Goal: Transaction & Acquisition: Subscribe to service/newsletter

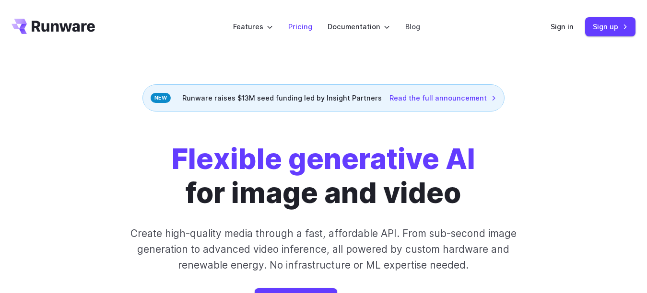
click at [298, 35] on li "Pricing" at bounding box center [299, 26] width 39 height 26
click at [292, 26] on link "Pricing" at bounding box center [300, 26] width 24 height 11
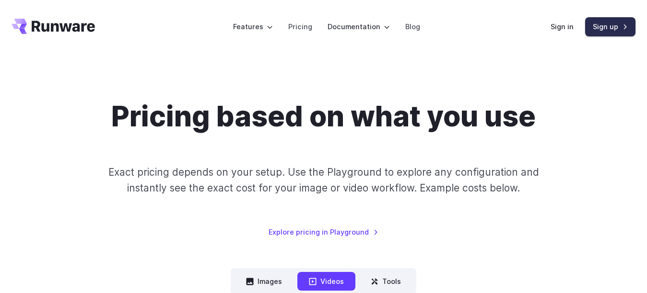
click at [607, 31] on link "Sign up" at bounding box center [610, 26] width 50 height 19
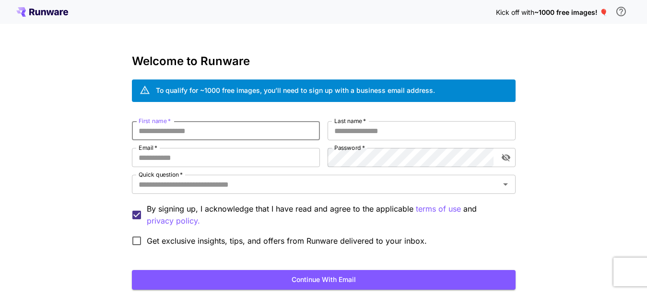
click at [230, 124] on input "First name   *" at bounding box center [226, 130] width 188 height 19
type input "***"
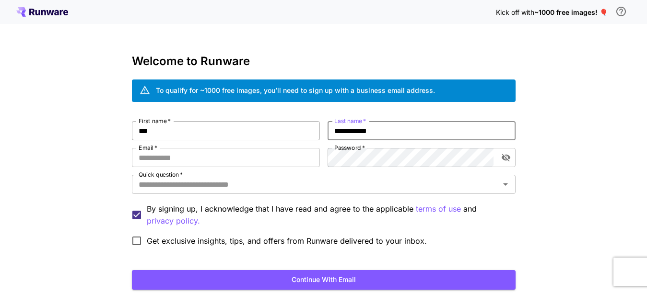
type input "**********"
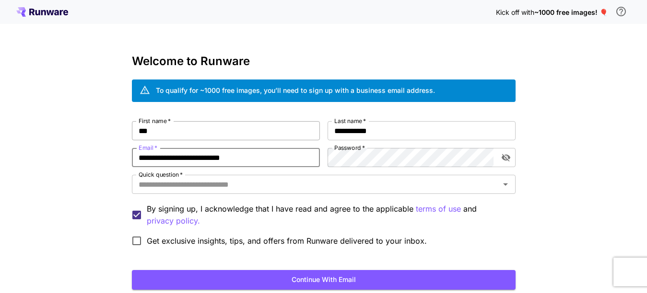
type input "**********"
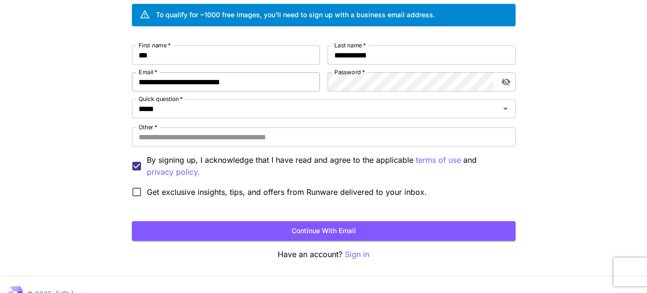
scroll to position [94, 0]
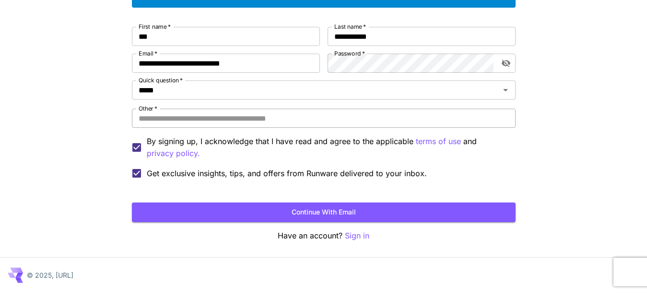
click at [206, 116] on input "Other   *" at bounding box center [323, 118] width 383 height 19
type input "******"
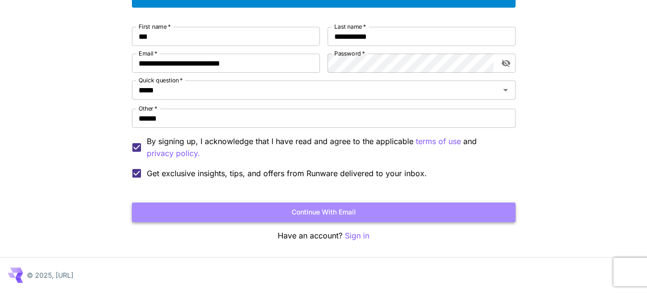
click at [256, 212] on button "Continue with email" at bounding box center [323, 213] width 383 height 20
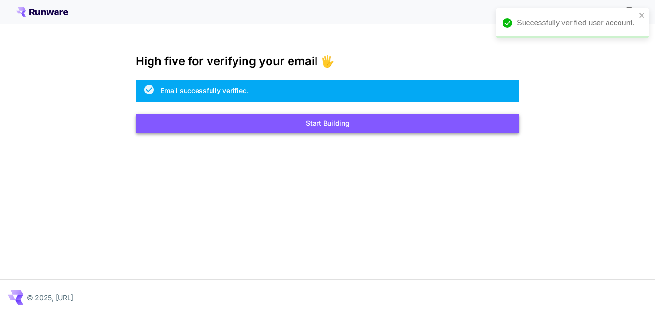
click at [329, 132] on button "Start Building" at bounding box center [327, 124] width 383 height 20
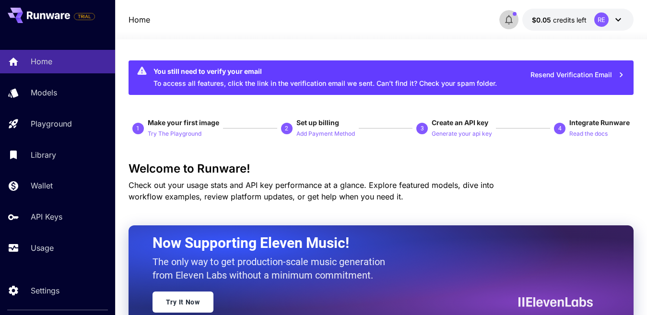
click at [508, 23] on icon "button" at bounding box center [509, 20] width 12 height 12
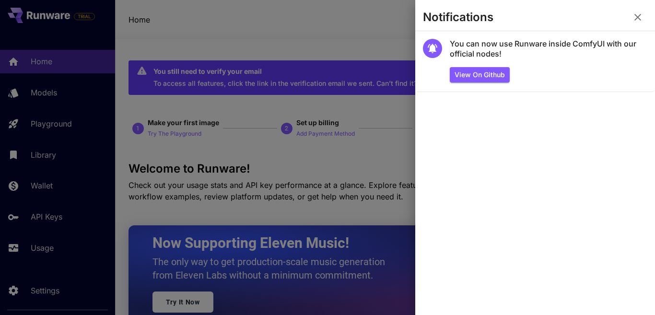
click at [637, 12] on icon "button" at bounding box center [638, 18] width 12 height 12
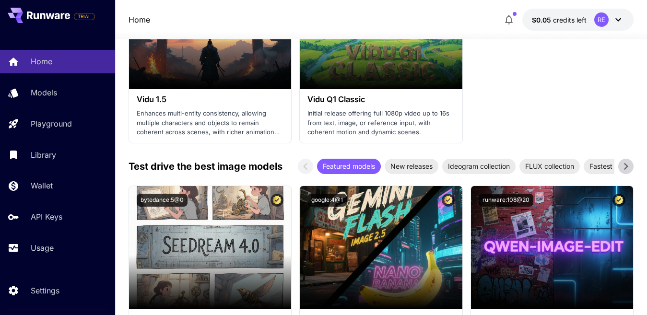
scroll to position [1521, 0]
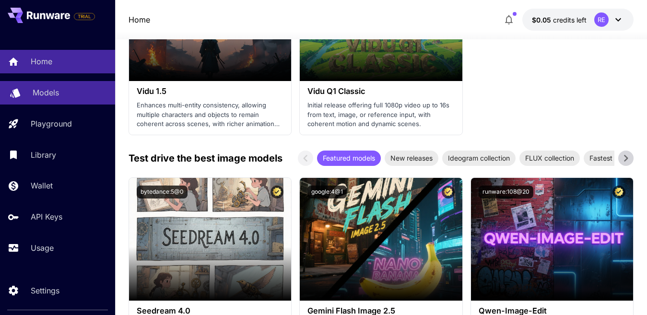
click at [58, 91] on p "Models" at bounding box center [46, 93] width 26 height 12
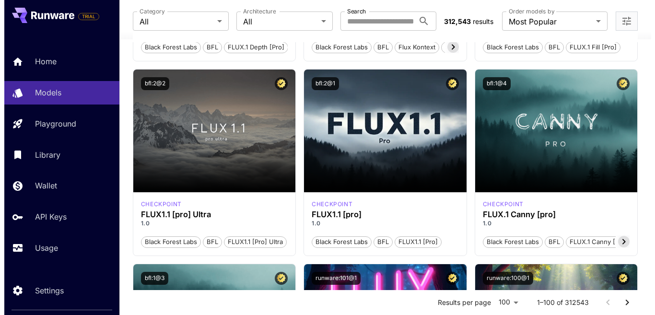
scroll to position [658, 0]
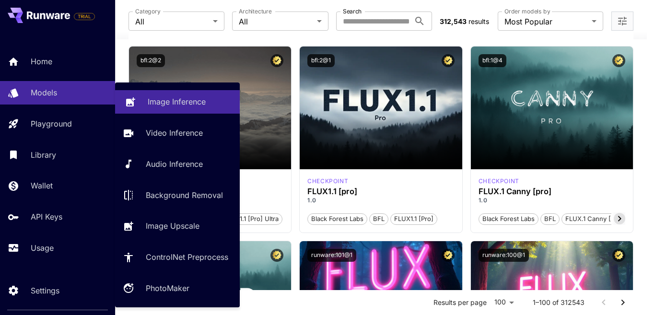
click at [124, 111] on link "Image Inference" at bounding box center [177, 101] width 125 height 23
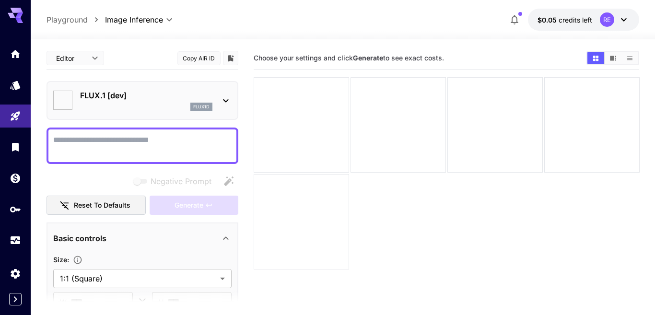
type input "**********"
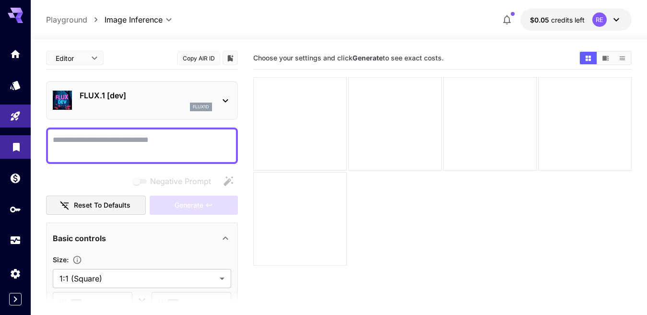
click at [14, 154] on link at bounding box center [15, 146] width 31 height 23
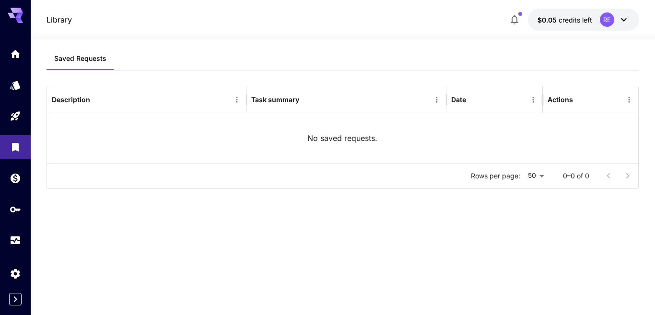
click at [9, 193] on div at bounding box center [15, 146] width 31 height 209
click at [16, 181] on icon "Wallet" at bounding box center [17, 176] width 12 height 12
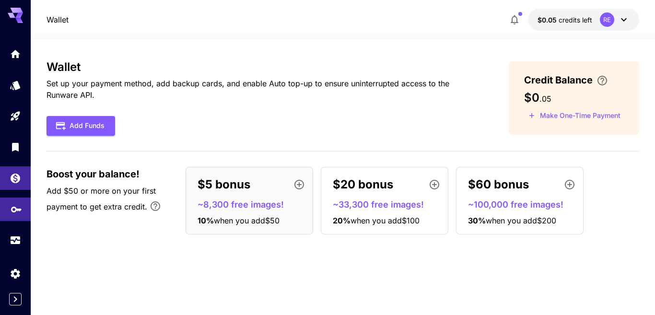
click at [21, 220] on link at bounding box center [15, 208] width 31 height 23
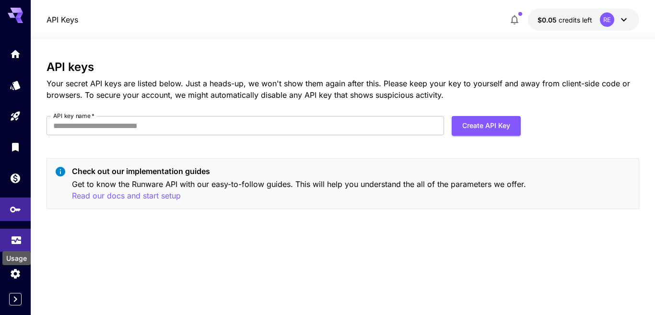
click at [16, 241] on icon "Usage" at bounding box center [17, 239] width 10 height 5
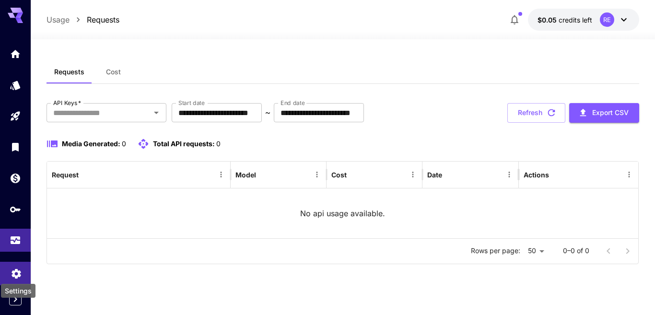
click at [15, 276] on icon "Settings" at bounding box center [17, 272] width 12 height 12
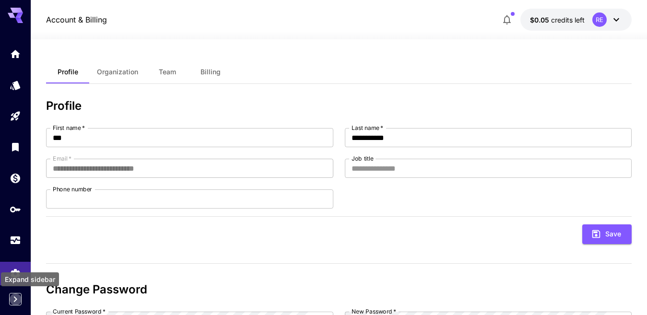
click at [14, 305] on button "Expand sidebar" at bounding box center [15, 299] width 12 height 12
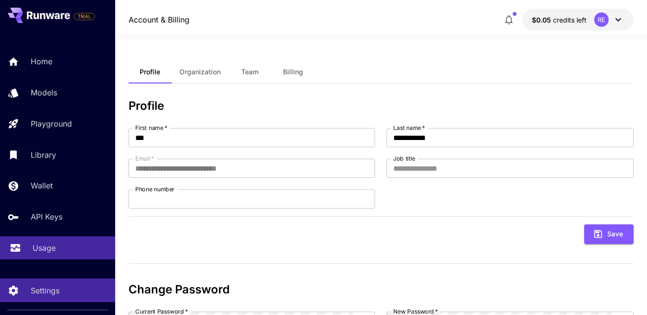
click at [56, 258] on link "Usage" at bounding box center [57, 247] width 115 height 23
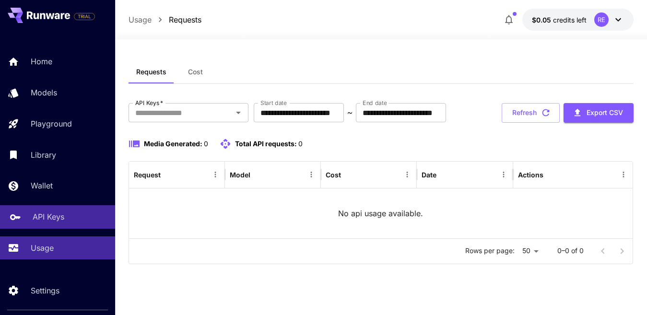
click at [66, 207] on link "API Keys" at bounding box center [57, 216] width 115 height 23
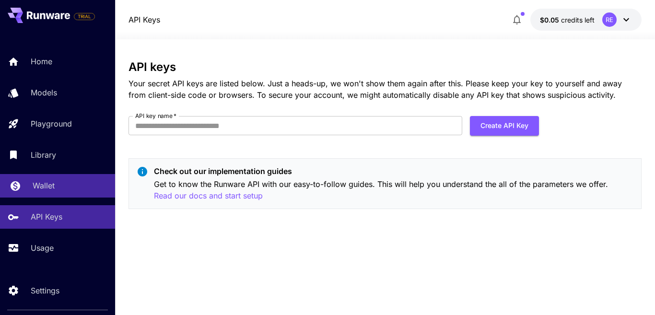
click at [68, 181] on div "Wallet" at bounding box center [70, 186] width 75 height 12
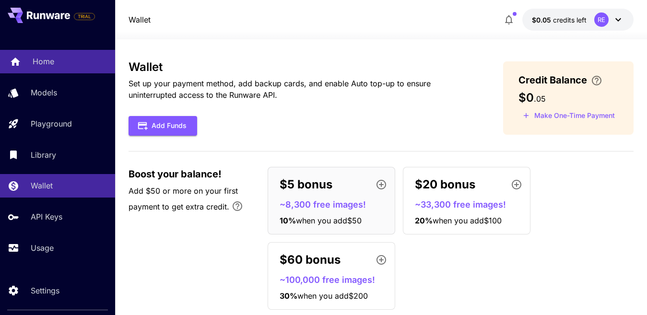
click at [38, 53] on link "Home" at bounding box center [57, 61] width 115 height 23
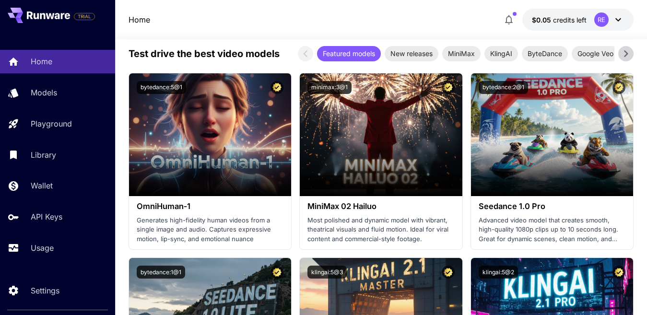
scroll to position [307, 0]
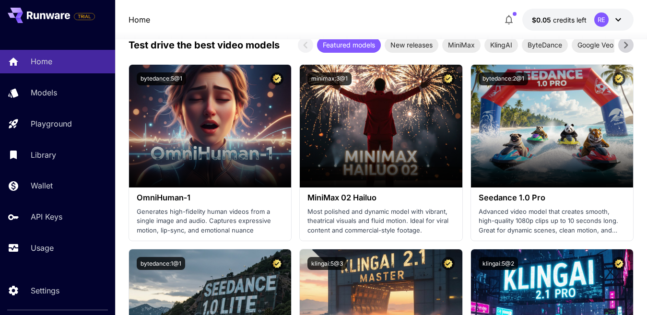
click at [625, 47] on icon at bounding box center [626, 45] width 4 height 7
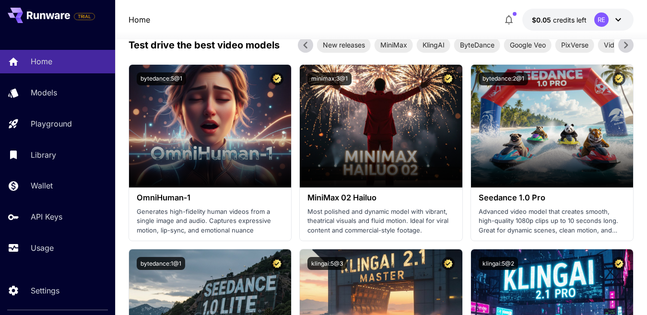
click at [625, 47] on icon at bounding box center [626, 45] width 4 height 7
click at [302, 46] on icon at bounding box center [305, 45] width 14 height 14
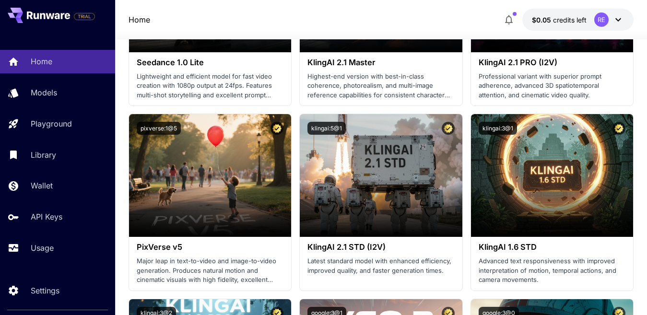
scroll to position [646, 0]
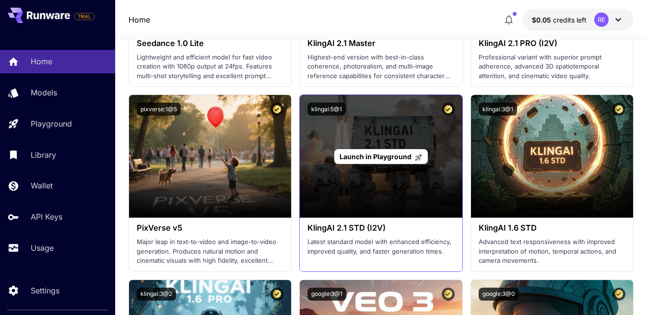
click at [390, 208] on div "Launch in Playground" at bounding box center [381, 156] width 162 height 123
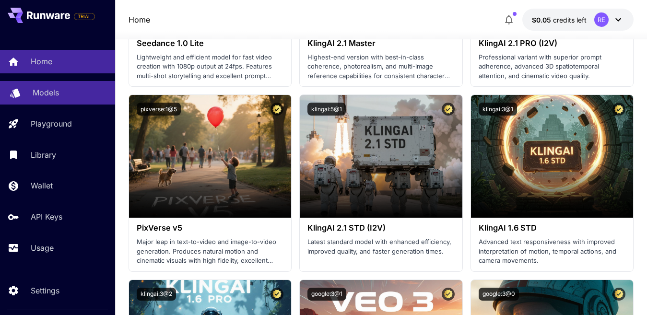
click at [33, 93] on p "Models" at bounding box center [46, 93] width 26 height 12
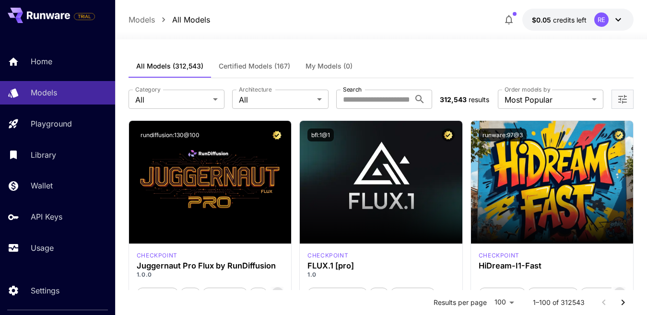
click at [144, 17] on p "Models" at bounding box center [141, 20] width 26 height 12
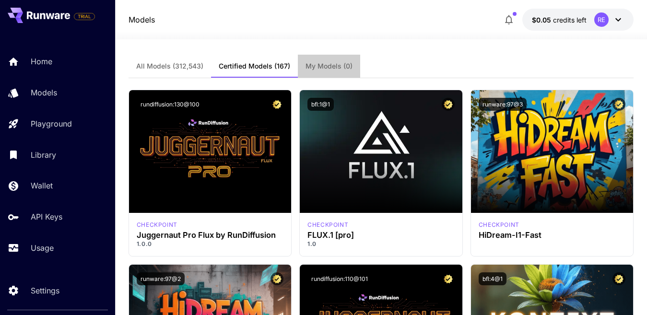
click at [339, 68] on span "My Models (0)" at bounding box center [328, 66] width 47 height 9
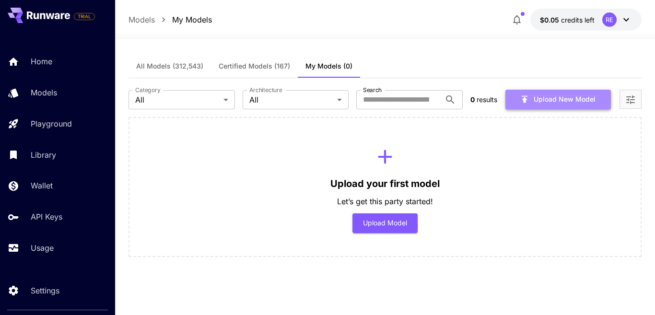
click at [555, 102] on button "Upload New Model" at bounding box center [557, 100] width 105 height 20
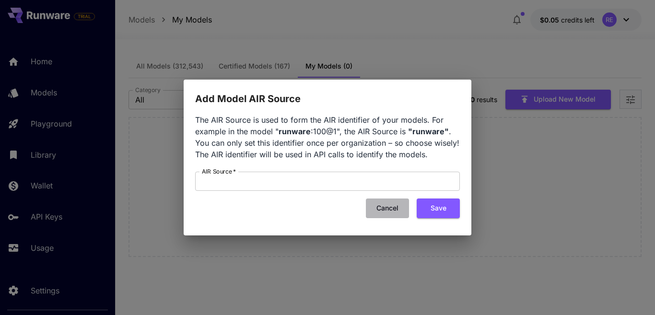
click at [378, 208] on button "Cancel" at bounding box center [387, 208] width 43 height 20
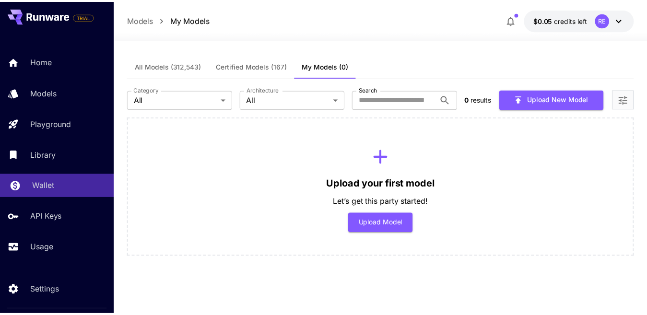
scroll to position [3, 0]
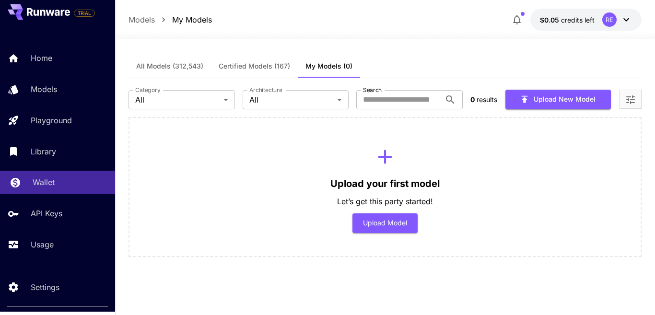
click at [60, 182] on div "Wallet" at bounding box center [70, 182] width 75 height 12
